Goal: Check status: Check status

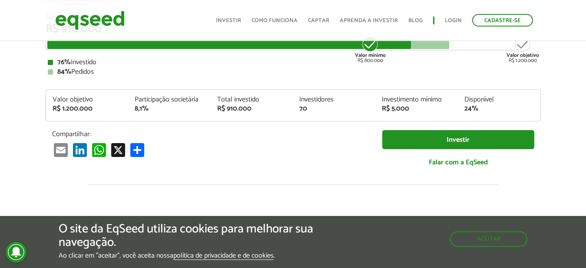
scroll to position [139, 0]
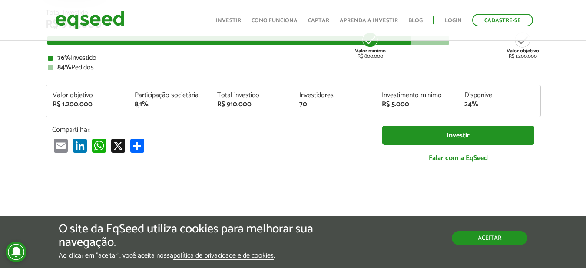
click at [496, 245] on button "Aceitar" at bounding box center [490, 239] width 76 height 14
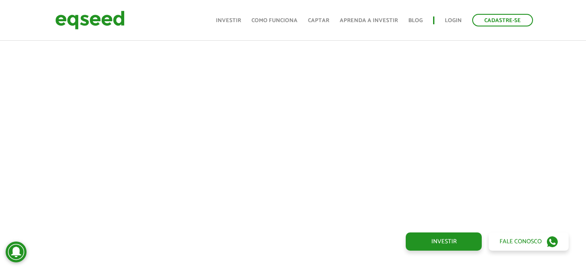
scroll to position [472, 0]
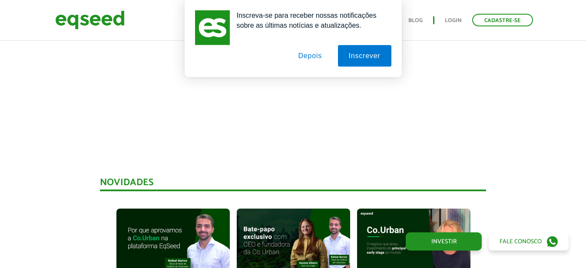
click at [306, 52] on button "Depois" at bounding box center [310, 56] width 46 height 22
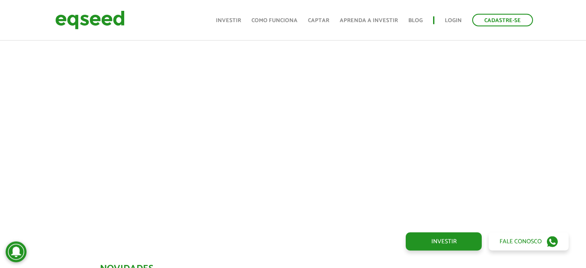
scroll to position [381, 0]
click at [453, 20] on link "Login" at bounding box center [453, 21] width 17 height 6
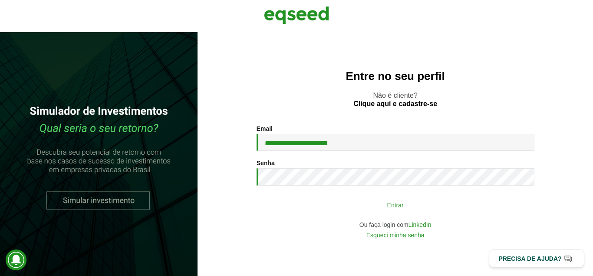
click at [394, 208] on button "Entrar" at bounding box center [396, 204] width 226 height 17
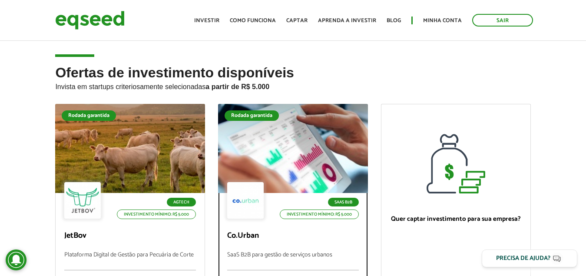
click at [340, 166] on div at bounding box center [293, 148] width 180 height 107
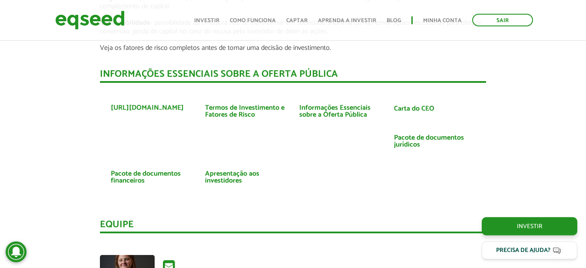
scroll to position [1686, 0]
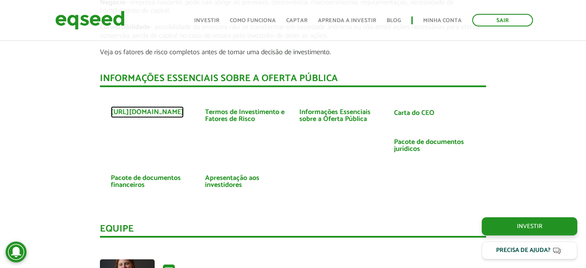
click at [141, 116] on link "https://www.courban.com.br/" at bounding box center [147, 112] width 73 height 7
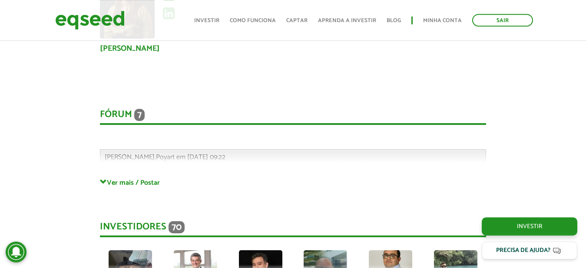
scroll to position [1966, 0]
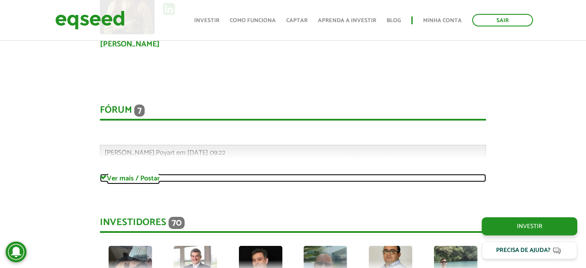
click at [119, 178] on link "Ver mais / Postar" at bounding box center [293, 178] width 386 height 8
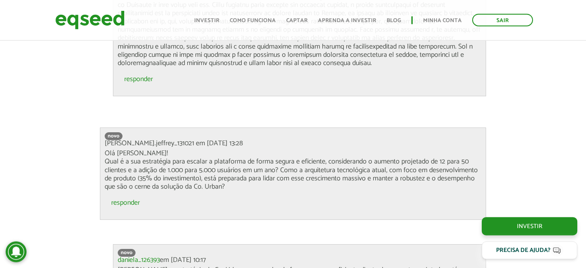
scroll to position [2709, 0]
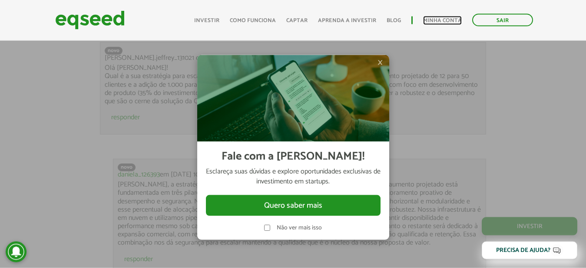
click at [433, 22] on link "Minha conta" at bounding box center [442, 21] width 39 height 6
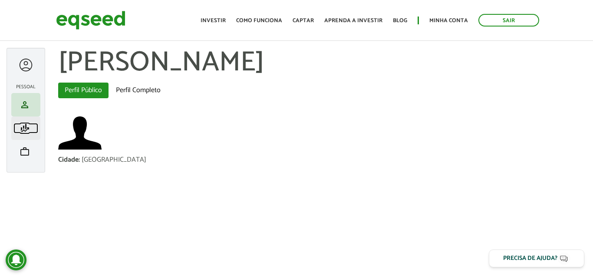
click at [21, 130] on span "finance_mode" at bounding box center [25, 128] width 10 height 10
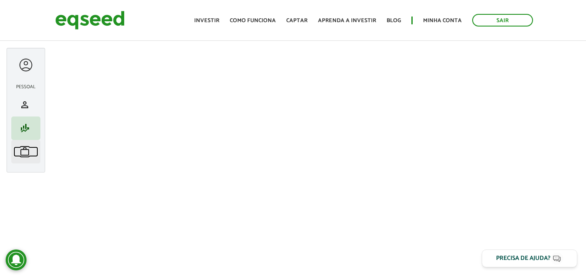
click at [23, 152] on span "work" at bounding box center [25, 151] width 10 height 10
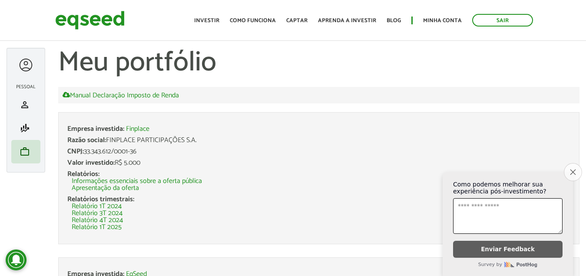
click at [573, 163] on button "Close survey" at bounding box center [573, 172] width 18 height 18
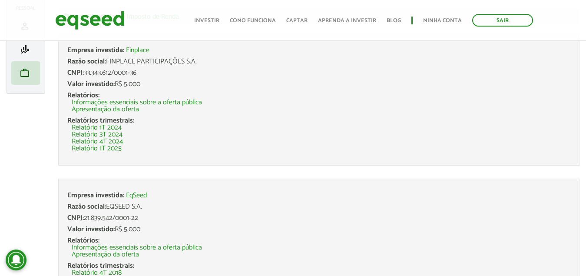
scroll to position [322, 0]
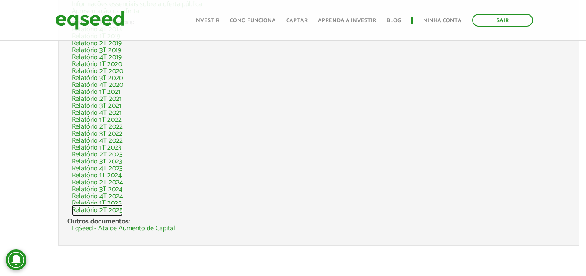
click at [108, 209] on link "Relatório 2T 2025" at bounding box center [97, 210] width 51 height 7
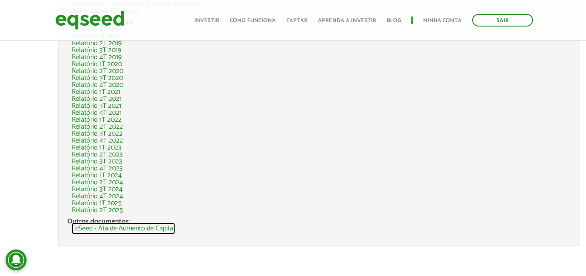
click at [145, 227] on link "EqSeed - Ata de Aumento de Capital" at bounding box center [123, 228] width 103 height 7
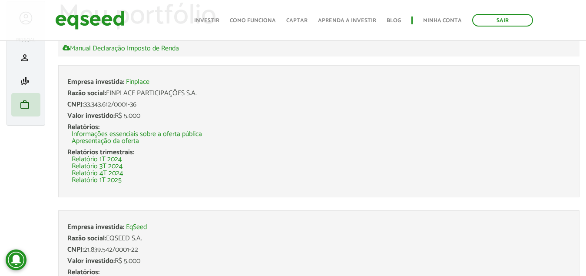
scroll to position [20, 0]
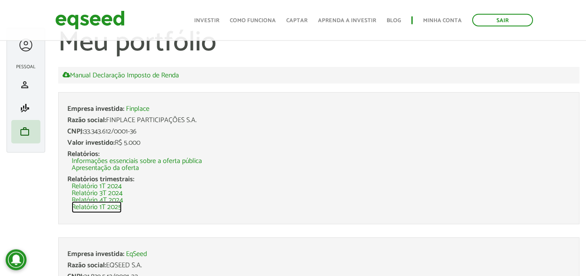
click at [112, 207] on link "Relatório 1T 2025" at bounding box center [97, 207] width 50 height 7
